Goal: Information Seeking & Learning: Learn about a topic

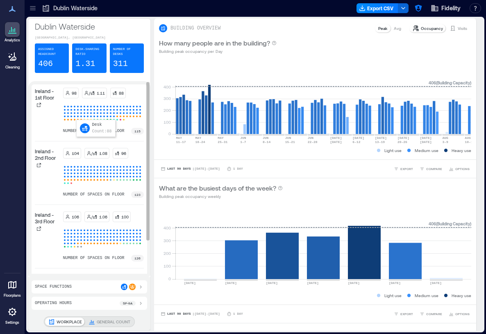
click at [79, 112] on div at bounding box center [77, 113] width 3 height 3
click at [45, 97] on p "Ireland - 1st Floor" at bounding box center [47, 94] width 25 height 13
click at [46, 110] on div "Ireland - 1st Floor" at bounding box center [47, 111] width 25 height 47
click at [43, 98] on p "Ireland - 1st Floor" at bounding box center [47, 94] width 25 height 13
click at [48, 93] on p "Ireland - 1st Floor" at bounding box center [47, 94] width 25 height 13
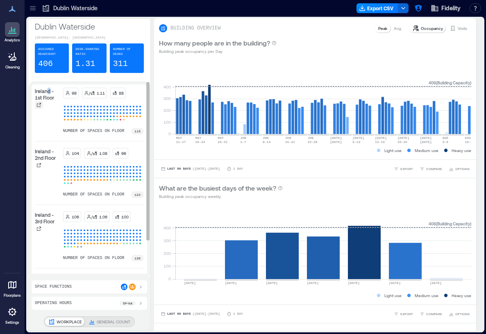
click at [37, 106] on icon at bounding box center [39, 105] width 4 height 4
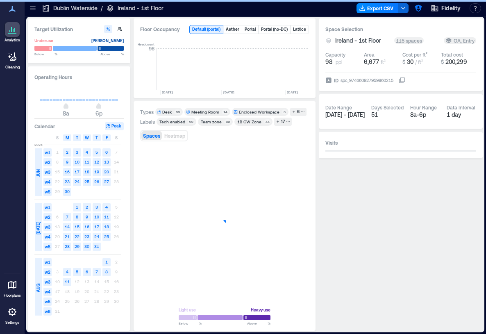
scroll to position [0, 2372]
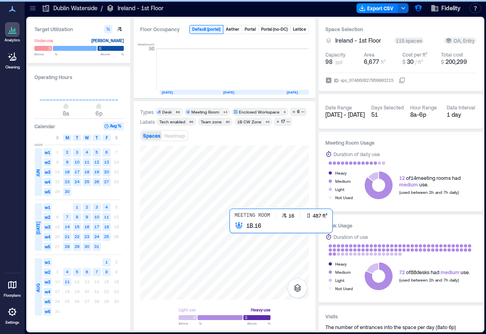
click at [241, 228] on div at bounding box center [224, 223] width 169 height 154
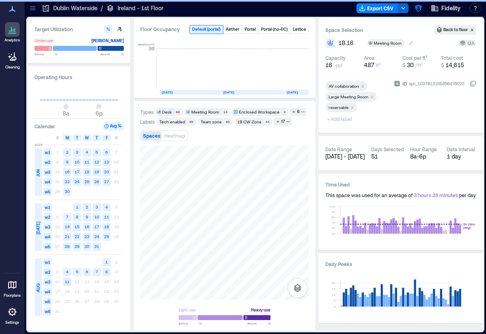
click at [384, 46] on div "Meeting Room" at bounding box center [386, 43] width 38 height 8
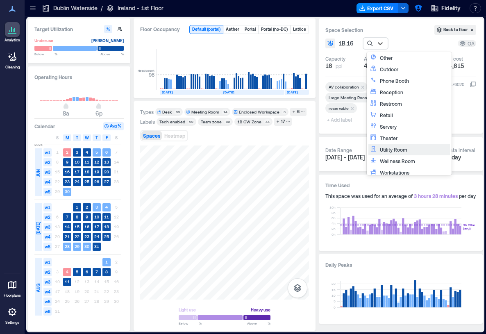
scroll to position [190, 0]
